Goal: Task Accomplishment & Management: Manage account settings

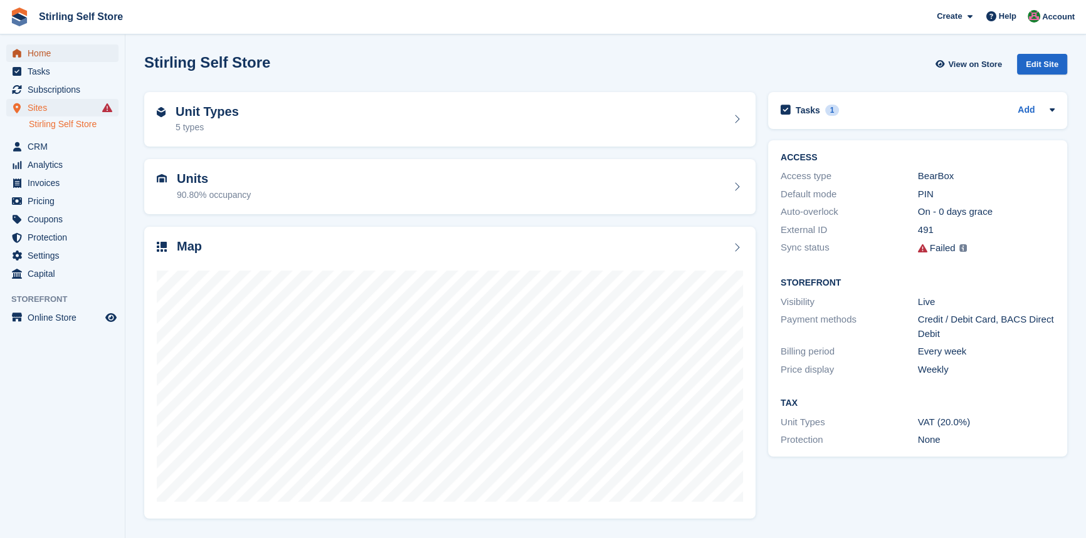
click at [60, 52] on span "Home" at bounding box center [65, 54] width 75 height 18
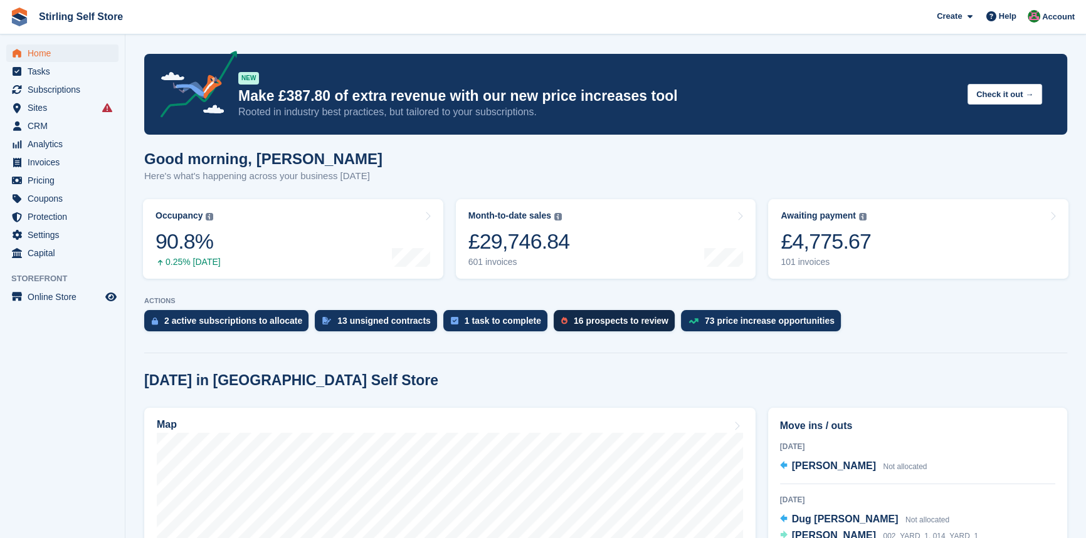
click at [587, 323] on div "16 prospects to review" at bounding box center [621, 321] width 95 height 10
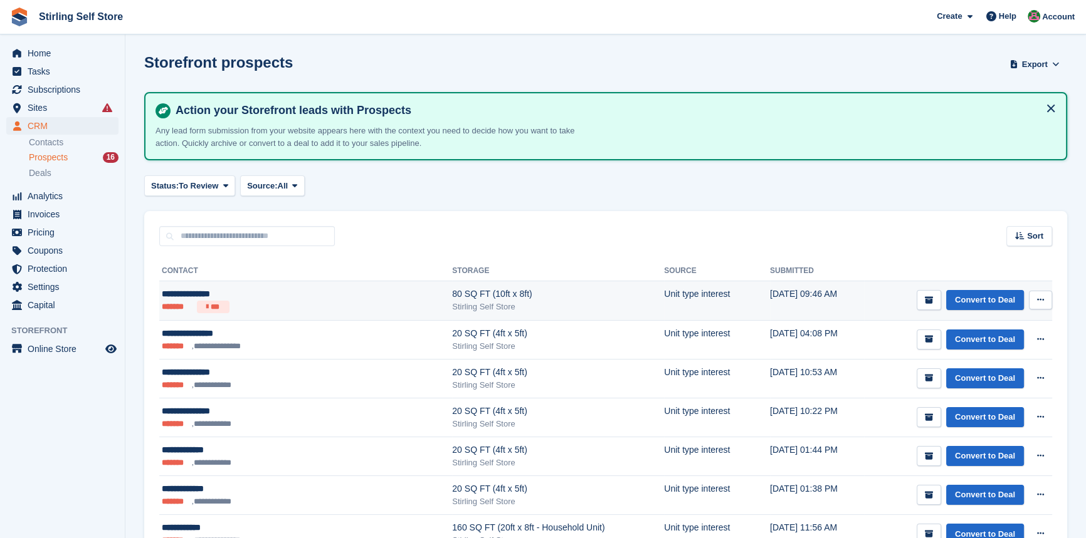
click at [452, 291] on div "80 SQ FT (10ft x 8ft)" at bounding box center [558, 294] width 212 height 13
